Goal: Task Accomplishment & Management: Use online tool/utility

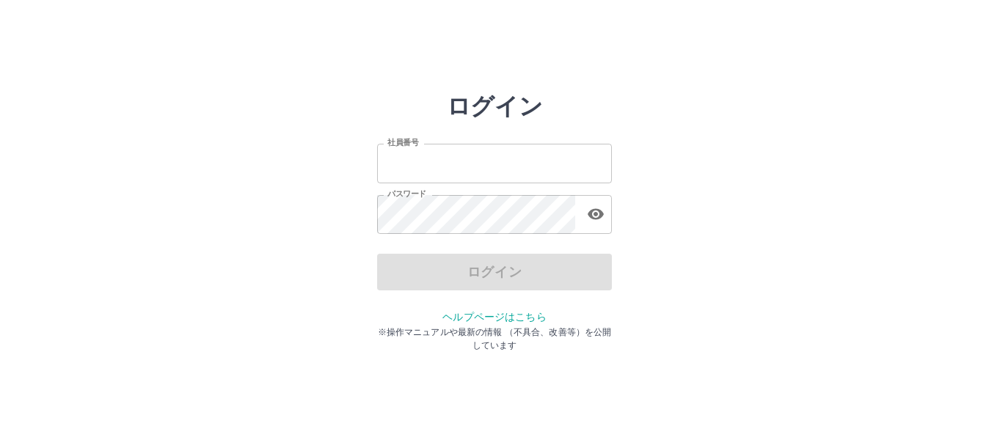
type input "*******"
click at [500, 279] on div "ログイン" at bounding box center [494, 272] width 235 height 37
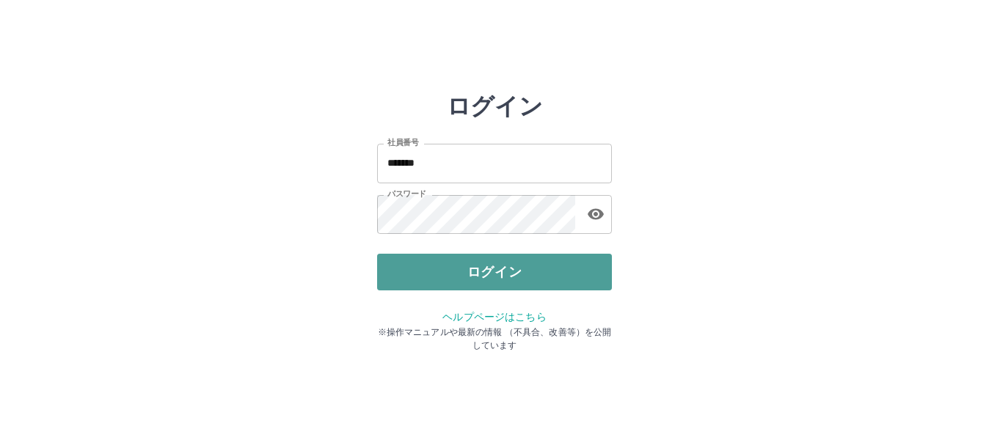
click at [508, 283] on button "ログイン" at bounding box center [494, 272] width 235 height 37
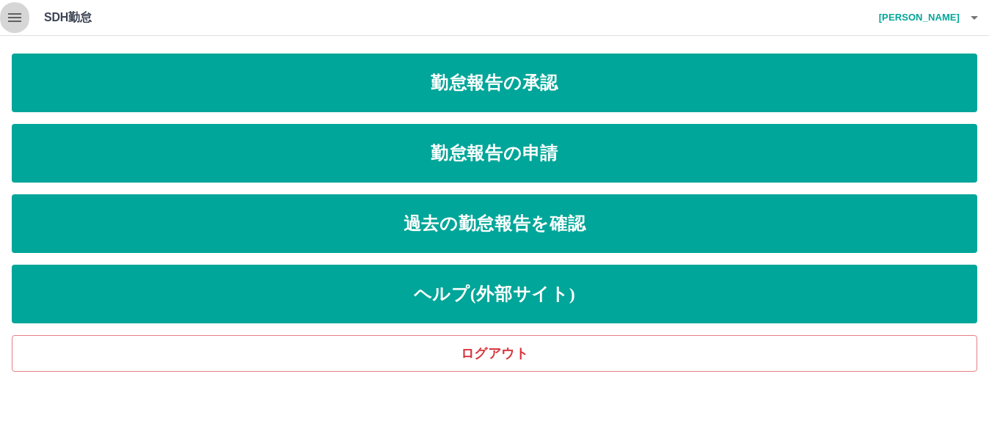
click at [18, 18] on icon "button" at bounding box center [14, 17] width 13 height 9
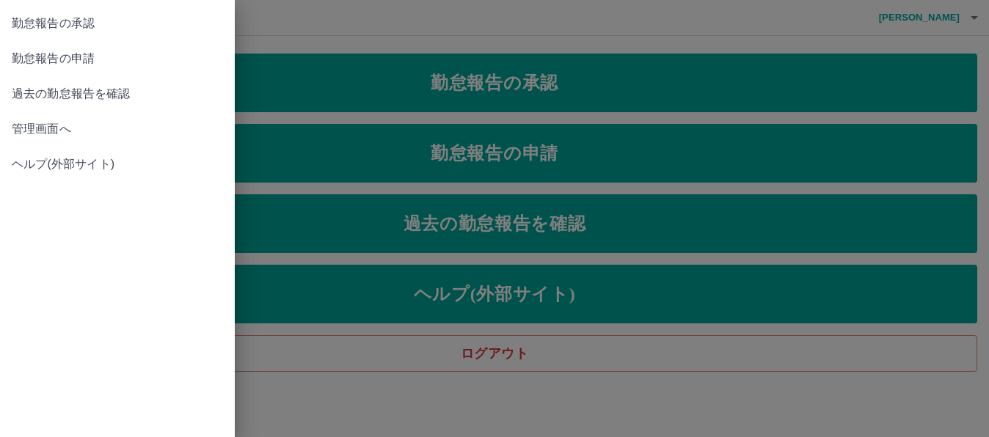
click at [71, 124] on span "管理画面へ" at bounding box center [117, 129] width 211 height 18
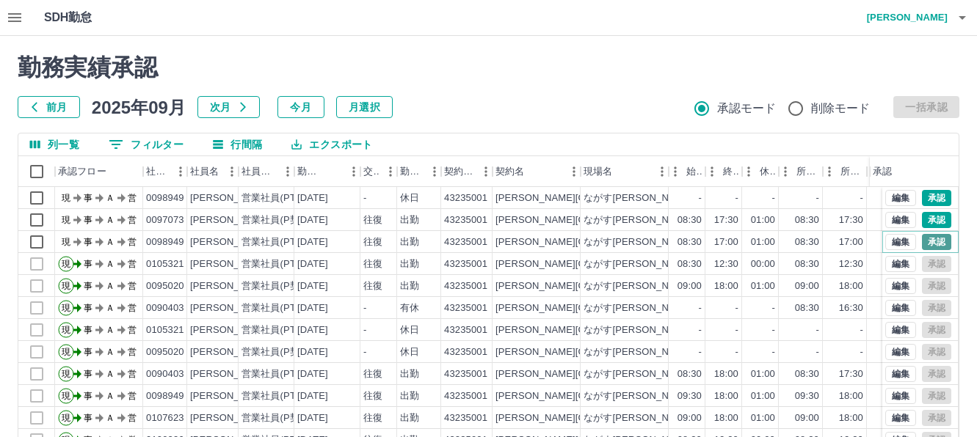
click at [929, 244] on button "承認" at bounding box center [936, 242] width 29 height 16
click at [922, 221] on button "承認" at bounding box center [936, 220] width 29 height 16
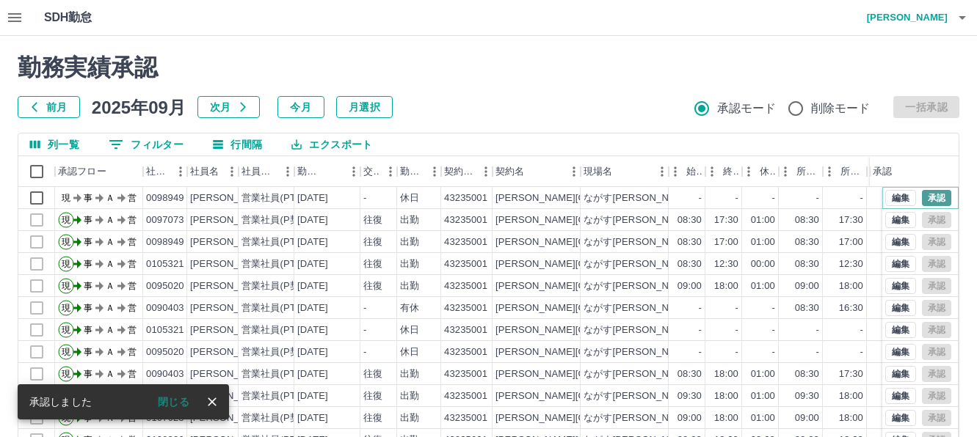
click at [922, 199] on button "承認" at bounding box center [936, 198] width 29 height 16
